Goal: Share content

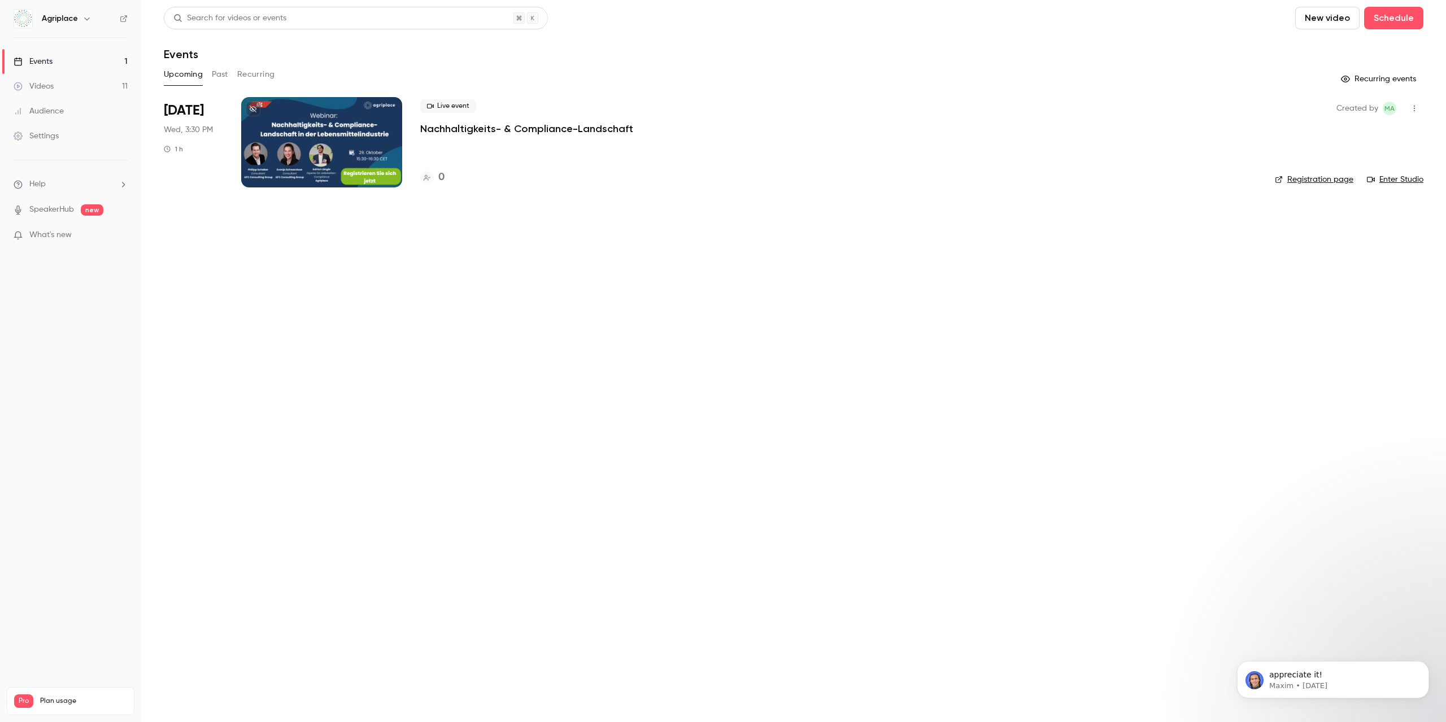
click at [227, 68] on button "Past" at bounding box center [220, 75] width 16 height 18
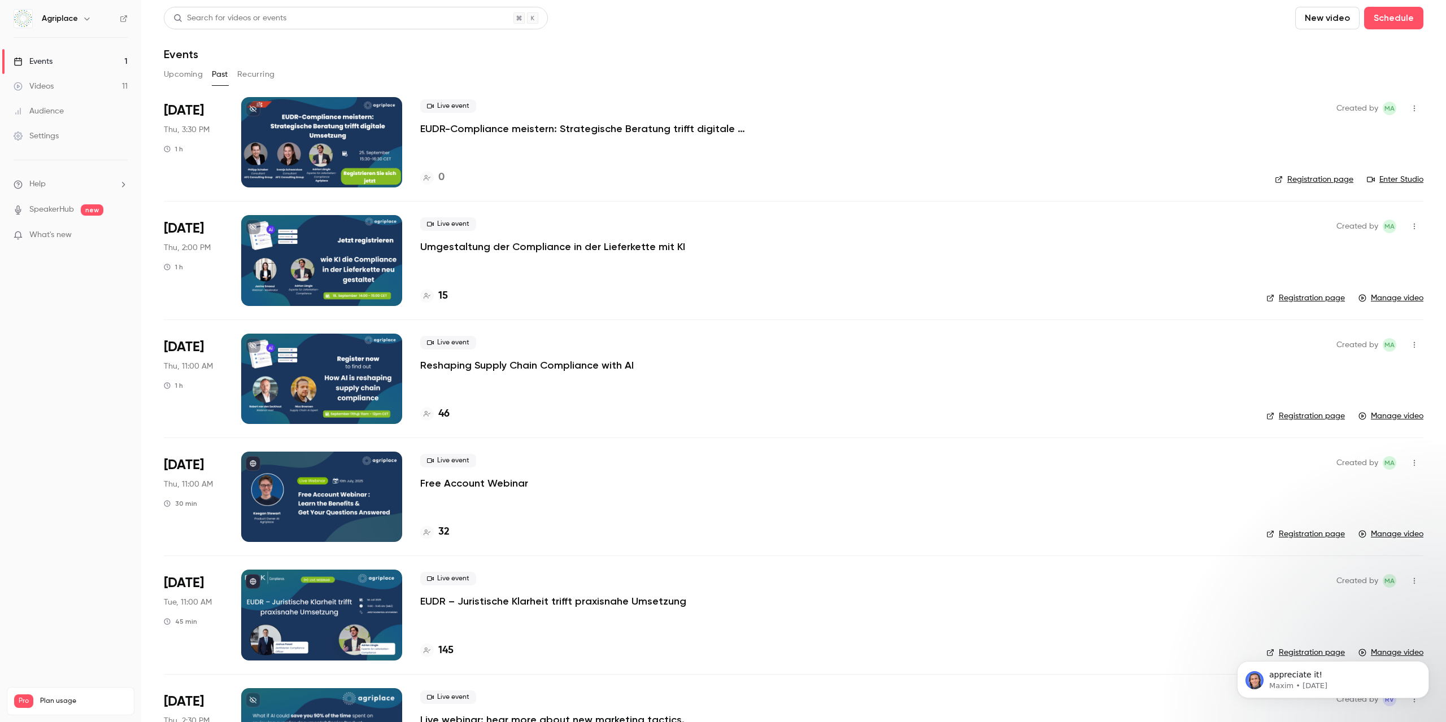
click at [453, 249] on p "Umgestaltung der Compliance in der Lieferkette mit KI" at bounding box center [552, 247] width 265 height 14
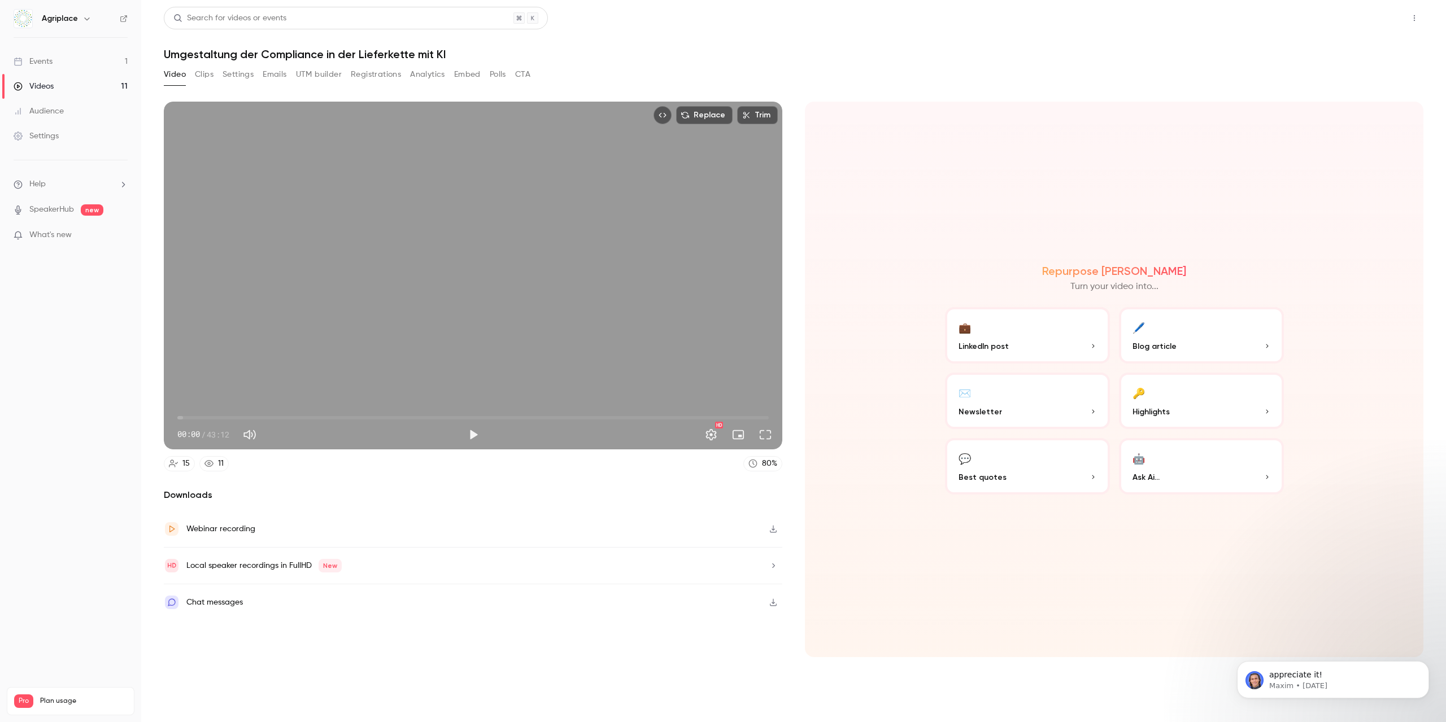
click at [1384, 19] on button "Share" at bounding box center [1374, 18] width 45 height 23
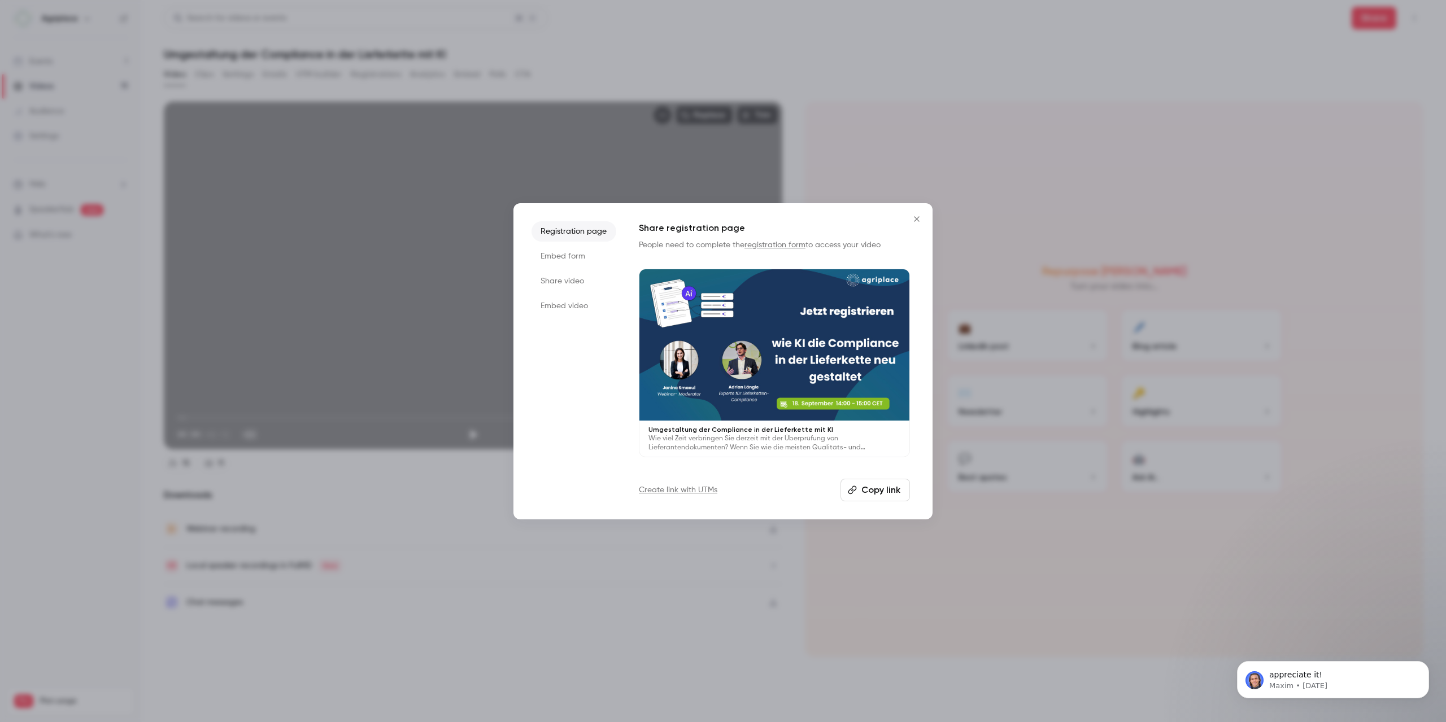
click at [885, 491] on button "Copy link" at bounding box center [875, 490] width 69 height 23
click at [698, 491] on link "Create link with UTMs" at bounding box center [678, 490] width 79 height 11
